Goal: Transaction & Acquisition: Book appointment/travel/reservation

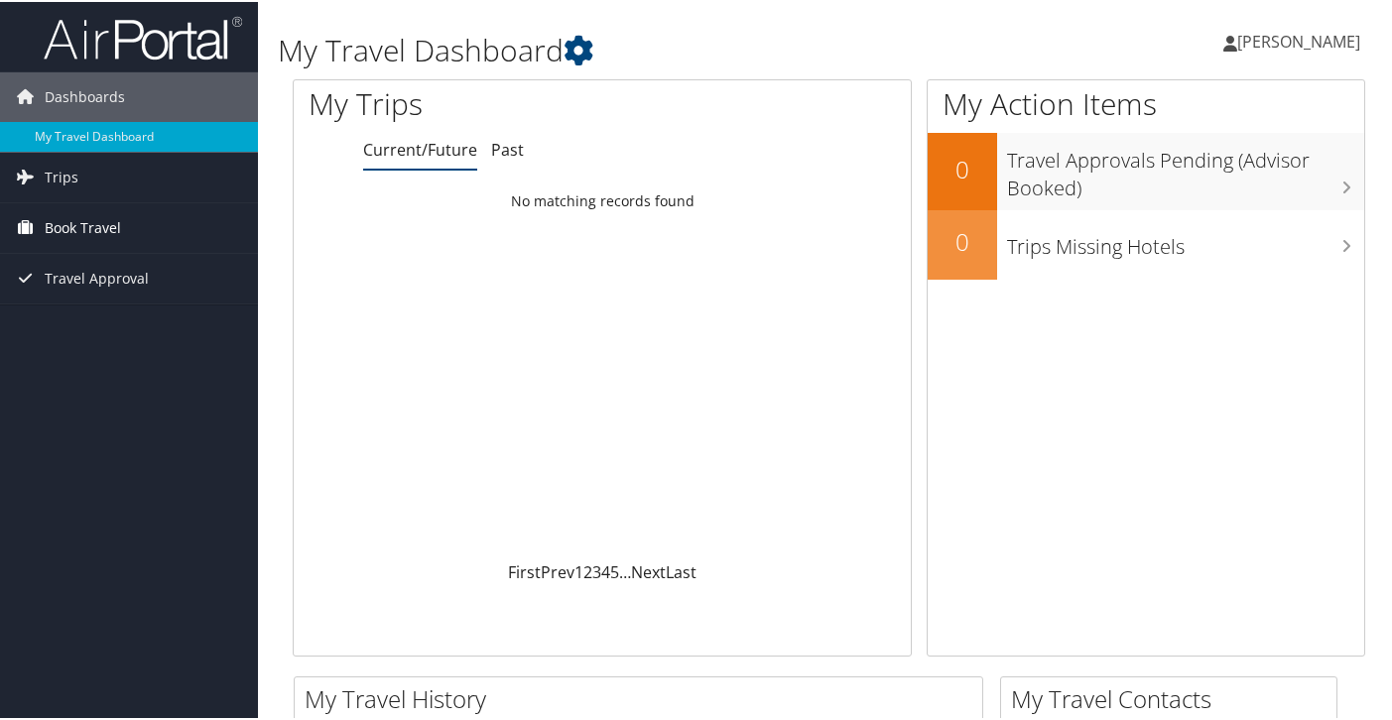
click at [74, 219] on span "Book Travel" at bounding box center [83, 226] width 76 height 50
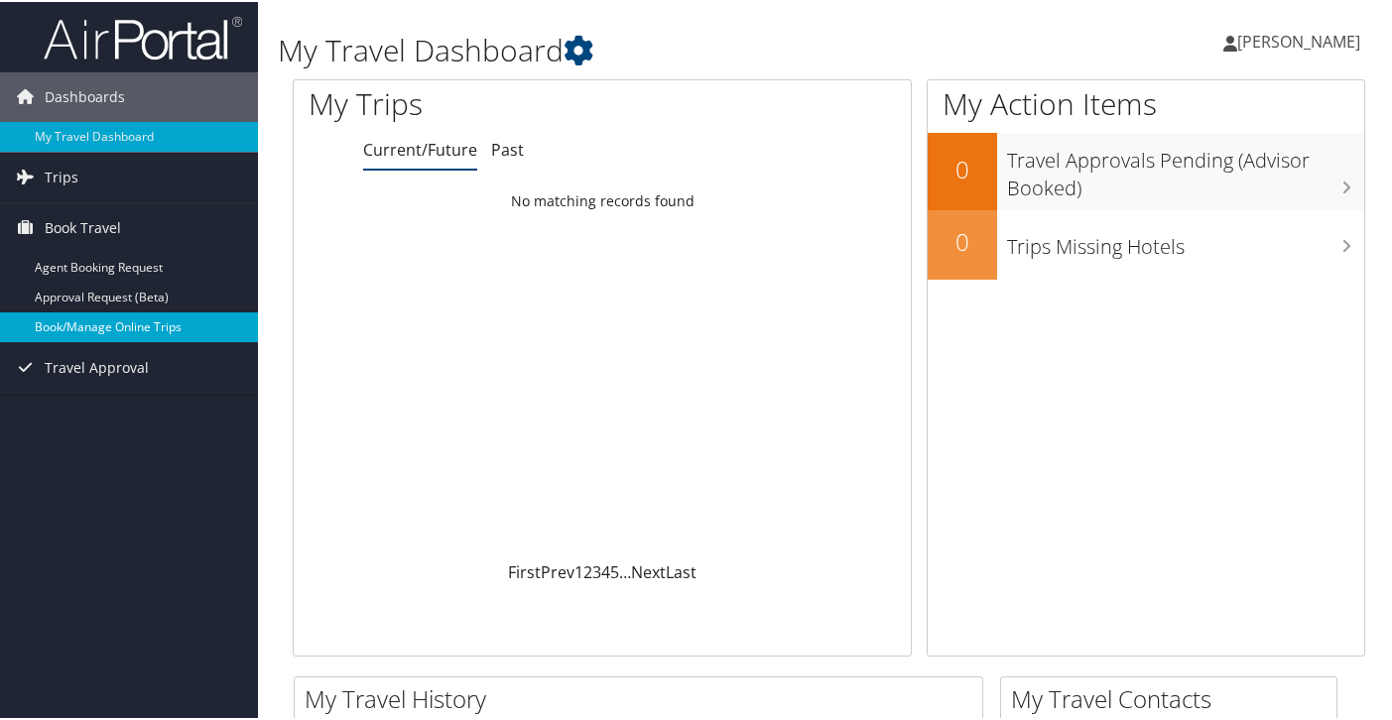
click at [126, 320] on link "Book/Manage Online Trips" at bounding box center [129, 325] width 258 height 30
